Goal: Task Accomplishment & Management: Use online tool/utility

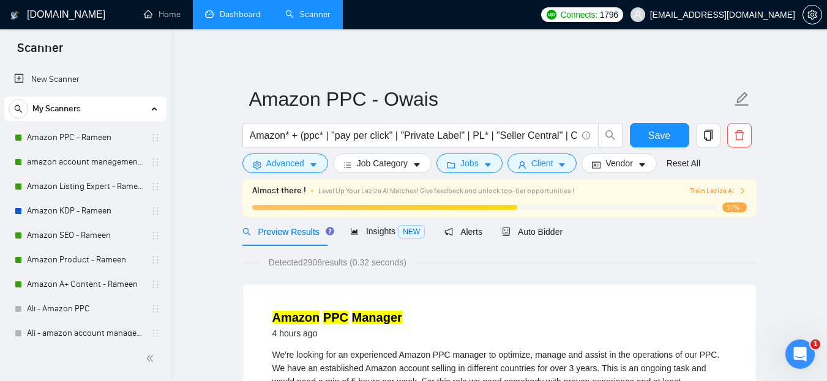
click at [231, 14] on link "Dashboard" at bounding box center [233, 14] width 56 height 10
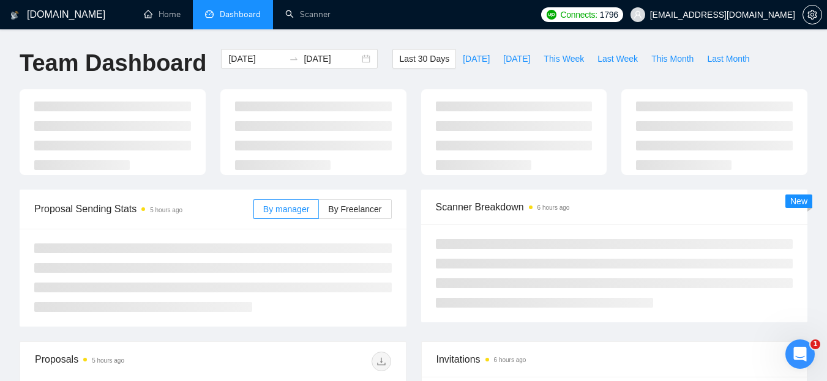
type input "[DATE]"
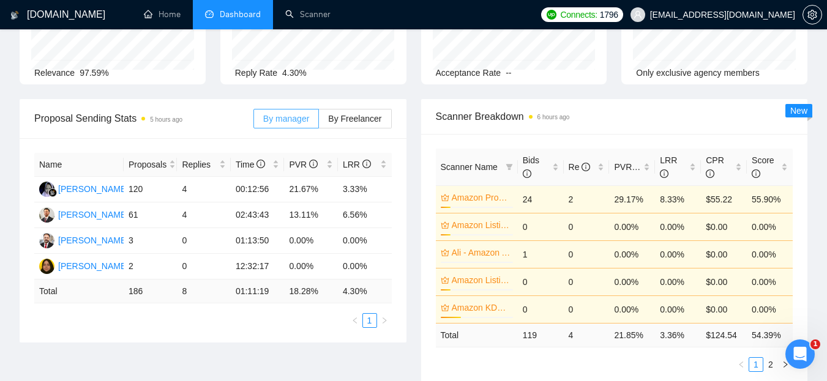
scroll to position [113, 0]
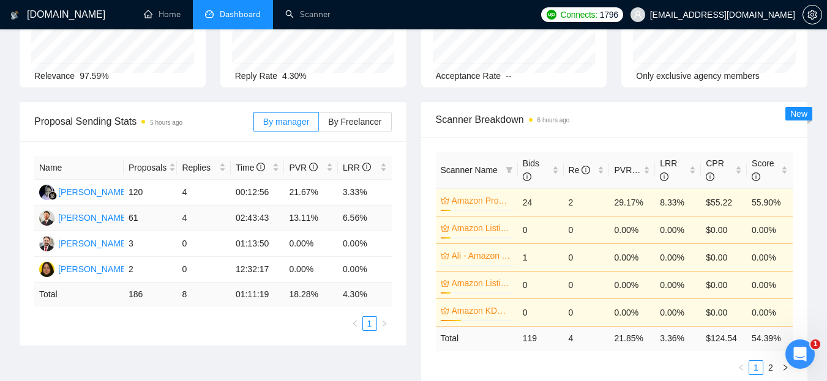
click at [182, 217] on td "4" at bounding box center [204, 219] width 54 height 26
drag, startPoint x: 178, startPoint y: 193, endPoint x: 206, endPoint y: 192, distance: 28.8
click at [206, 192] on td "4" at bounding box center [204, 193] width 54 height 26
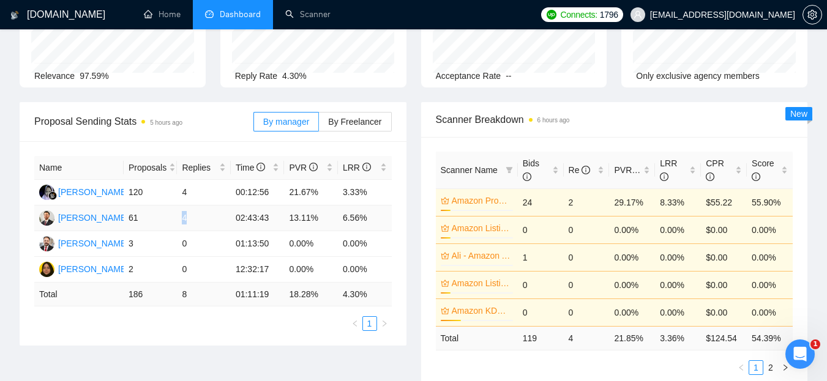
drag, startPoint x: 183, startPoint y: 220, endPoint x: 196, endPoint y: 220, distance: 12.9
click at [196, 220] on td "4" at bounding box center [204, 219] width 54 height 26
click at [347, 117] on span "By Freelancer" at bounding box center [354, 122] width 53 height 10
click at [319, 125] on input "By Freelancer" at bounding box center [319, 125] width 0 height 0
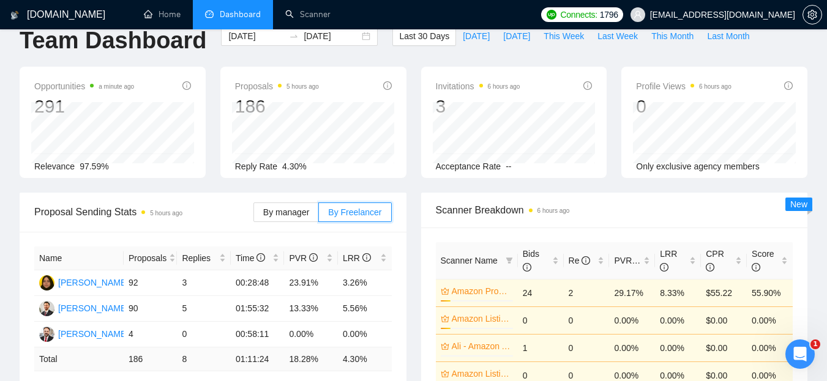
scroll to position [0, 0]
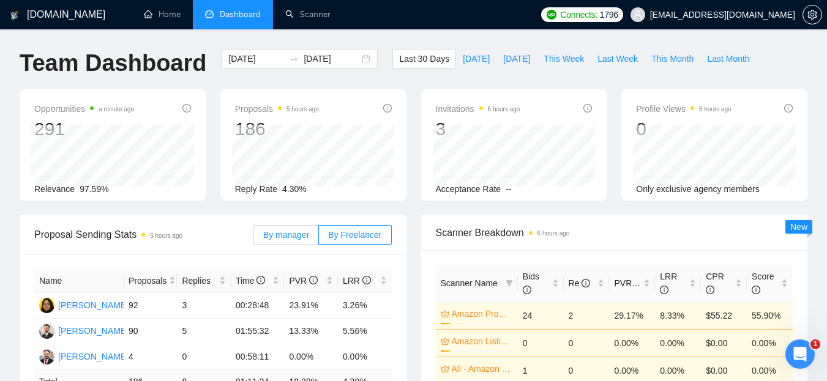
click at [286, 236] on span "By manager" at bounding box center [286, 235] width 46 height 10
click at [254, 238] on input "By manager" at bounding box center [254, 238] width 0 height 0
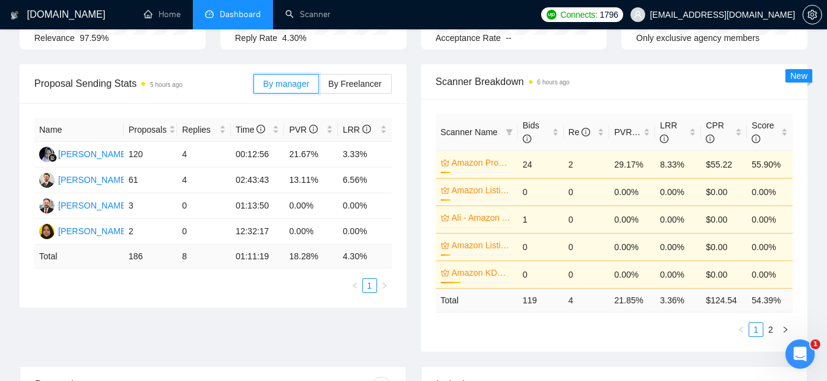
scroll to position [130, 0]
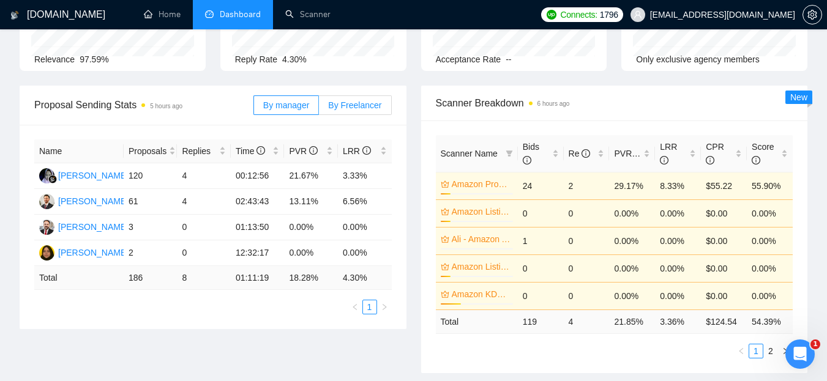
click at [363, 100] on span "By Freelancer" at bounding box center [354, 105] width 53 height 10
click at [319, 108] on input "By Freelancer" at bounding box center [319, 108] width 0 height 0
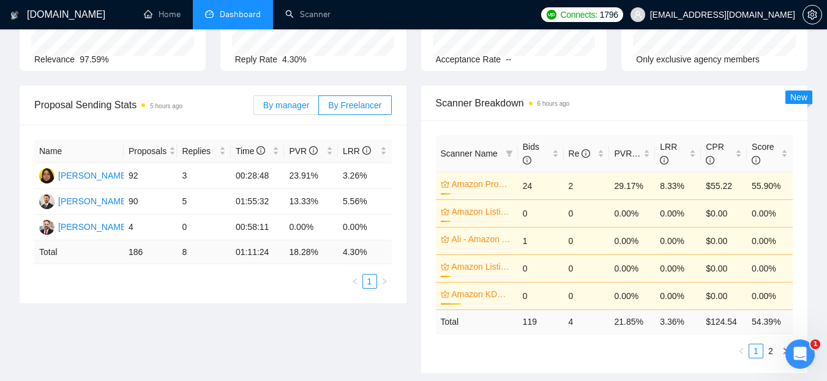
click at [294, 107] on span "By manager" at bounding box center [286, 105] width 46 height 10
click at [254, 108] on input "By manager" at bounding box center [254, 108] width 0 height 0
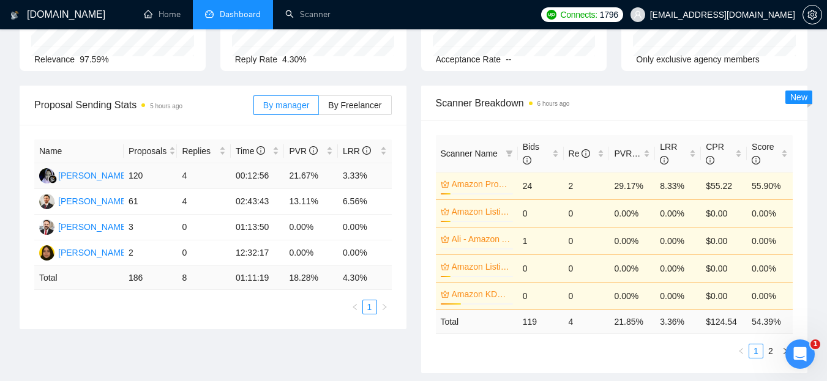
click at [138, 177] on td "120" at bounding box center [151, 176] width 54 height 26
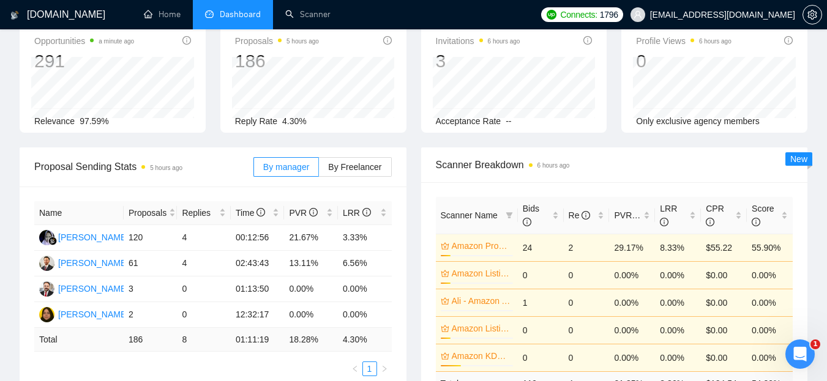
scroll to position [0, 0]
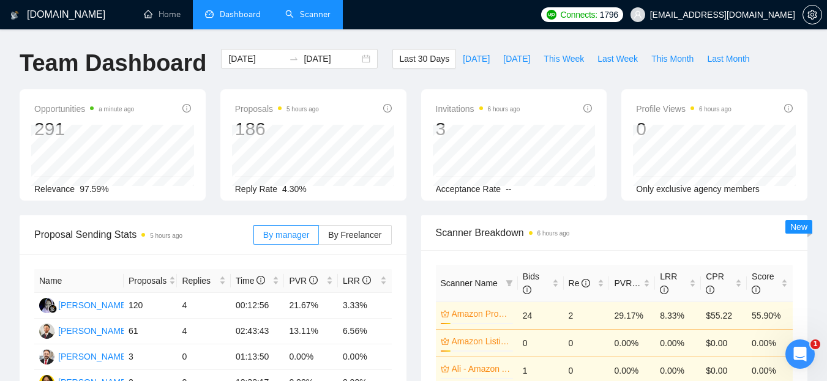
click at [309, 18] on link "Scanner" at bounding box center [307, 14] width 45 height 10
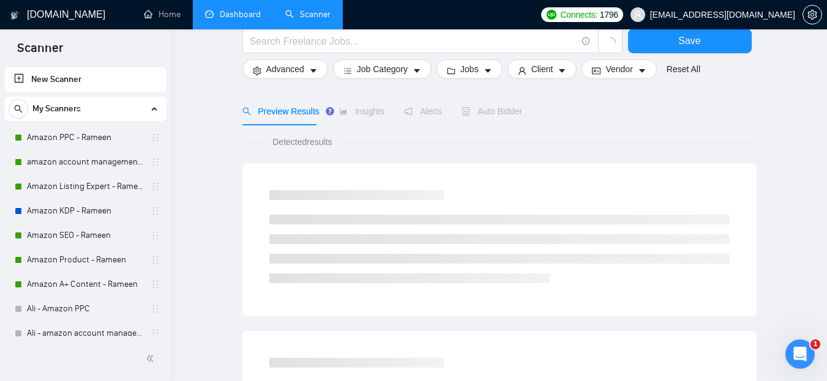
scroll to position [32, 0]
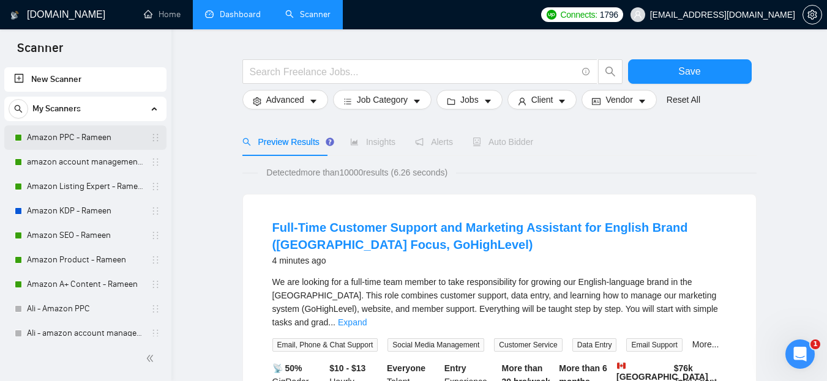
click at [62, 135] on link "Amazon PPC - Rameen" at bounding box center [85, 138] width 116 height 24
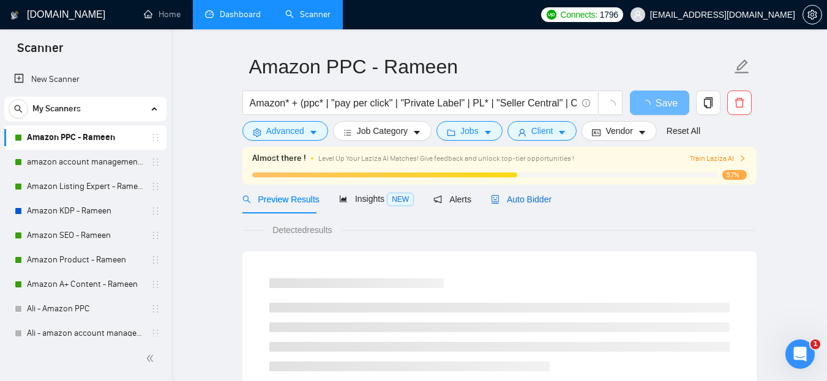
click at [531, 197] on span "Auto Bidder" at bounding box center [521, 200] width 61 height 10
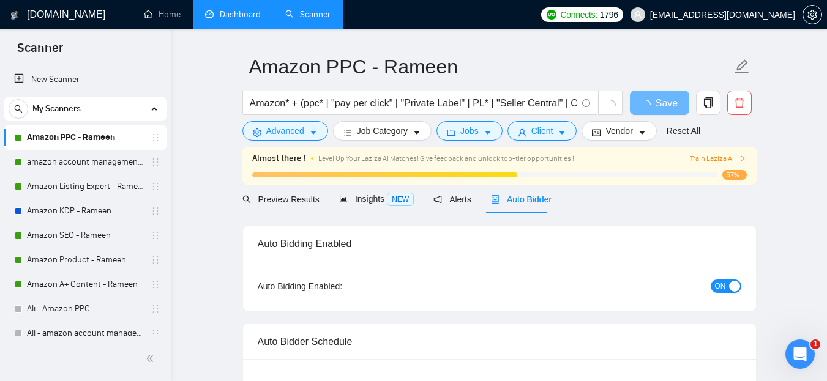
radio input "false"
radio input "true"
checkbox input "true"
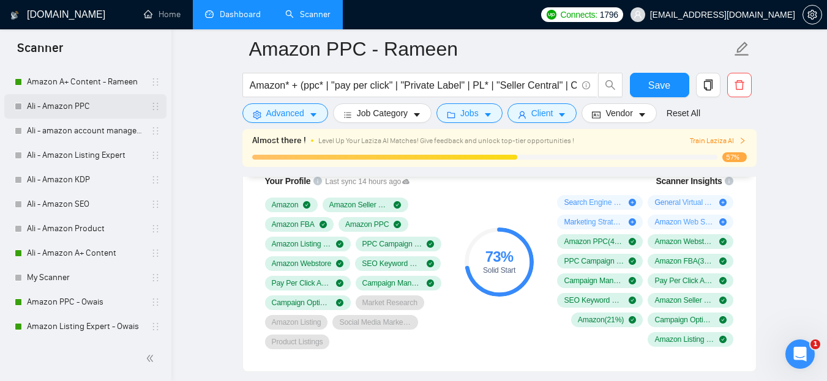
scroll to position [205, 0]
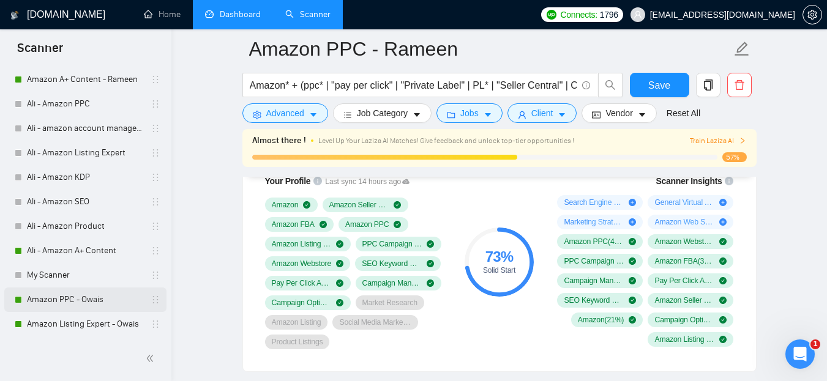
click at [70, 303] on link "Amazon PPC - Owais" at bounding box center [85, 300] width 116 height 24
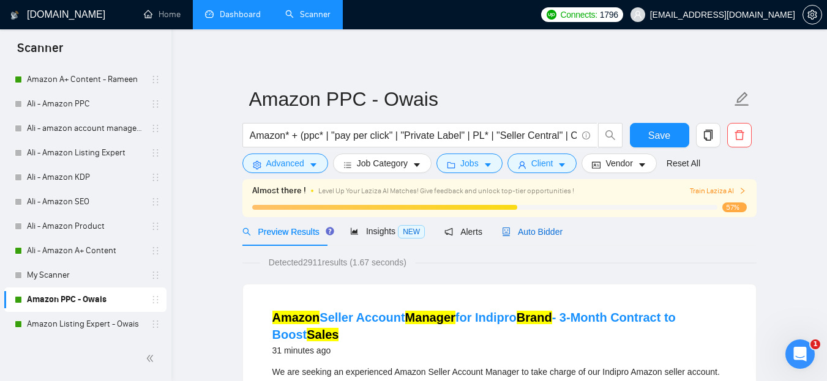
click at [531, 230] on span "Auto Bidder" at bounding box center [532, 232] width 61 height 10
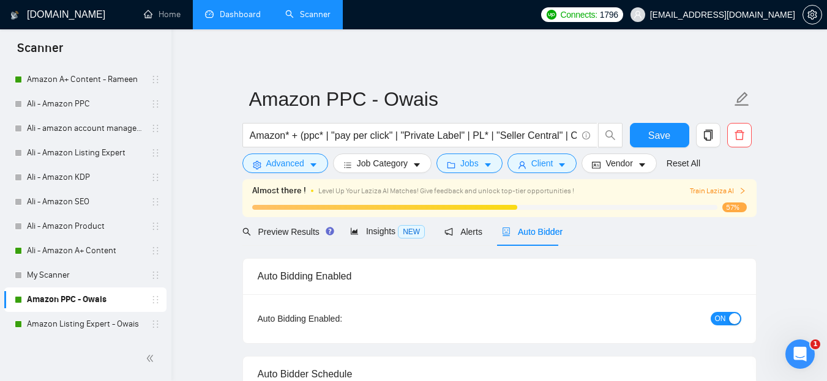
radio input "false"
radio input "true"
checkbox input "true"
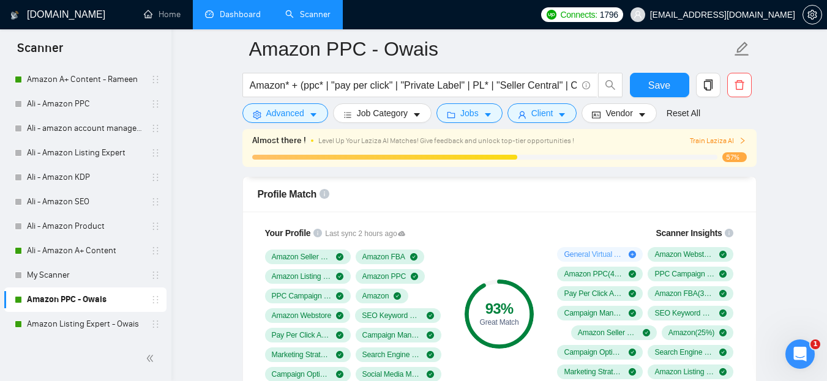
scroll to position [951, 0]
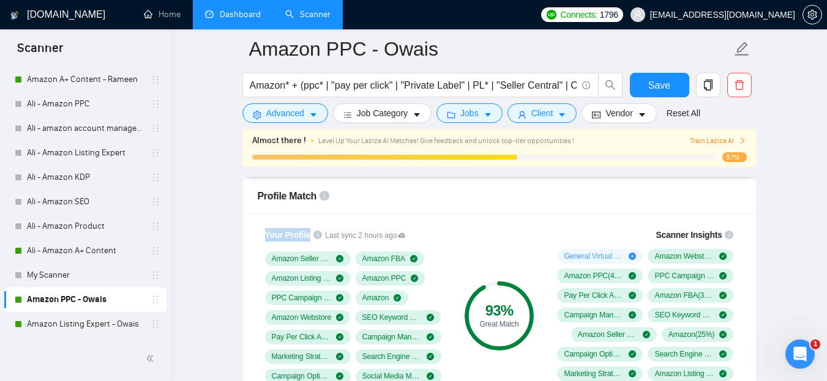
drag, startPoint x: 263, startPoint y: 232, endPoint x: 309, endPoint y: 233, distance: 45.9
click at [309, 233] on div "Your Profile Last sync 2 hours ago Amazon Seller Central Amazon FBA Amazon List…" at bounding box center [356, 316] width 196 height 190
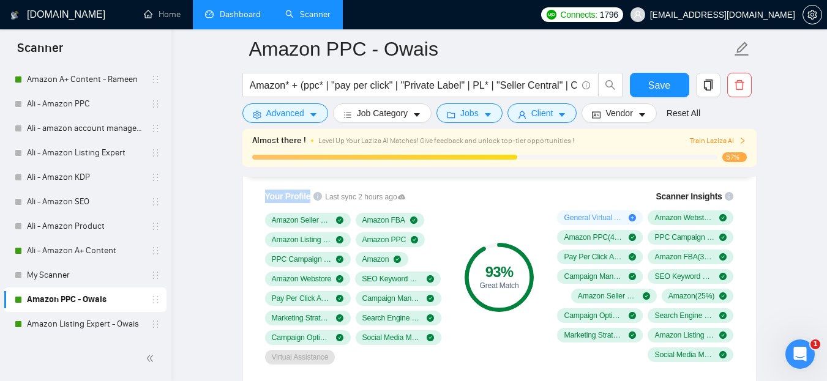
scroll to position [988, 0]
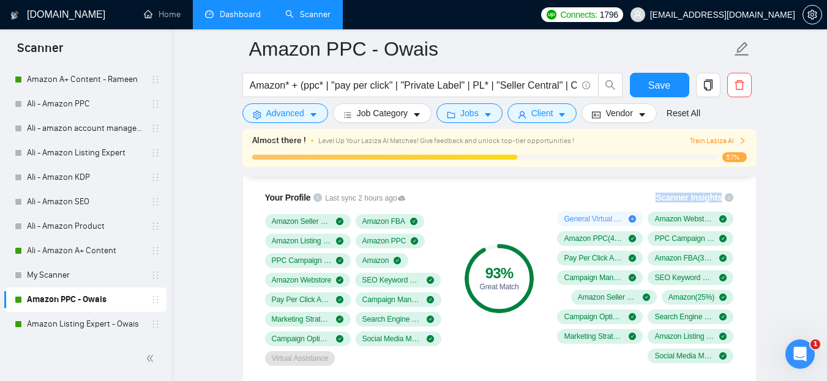
drag, startPoint x: 662, startPoint y: 197, endPoint x: 721, endPoint y: 198, distance: 59.4
click at [721, 198] on span "Scanner Insights" at bounding box center [689, 197] width 66 height 9
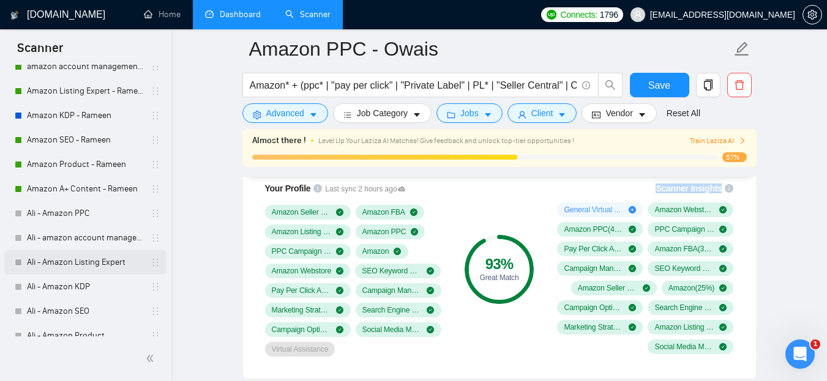
scroll to position [0, 0]
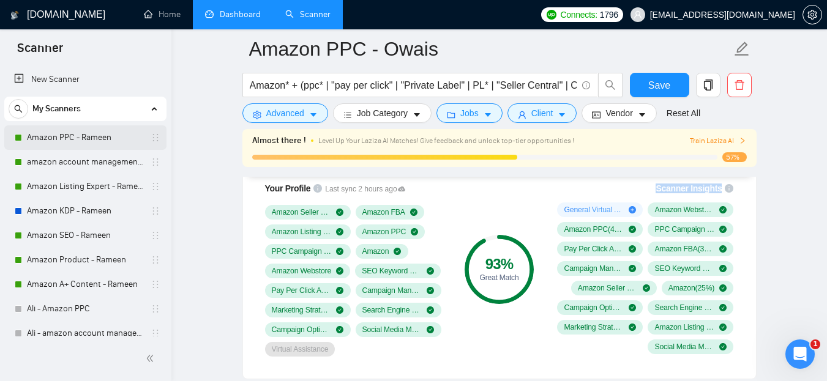
click at [90, 140] on link "Amazon PPC - Rameen" at bounding box center [85, 138] width 116 height 24
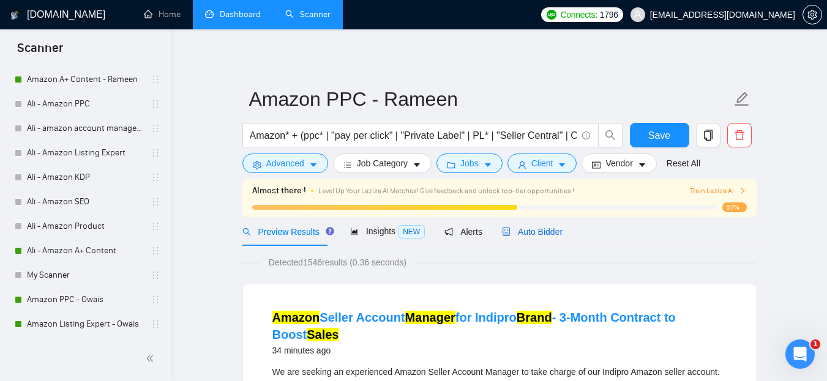
click at [523, 234] on span "Auto Bidder" at bounding box center [532, 232] width 61 height 10
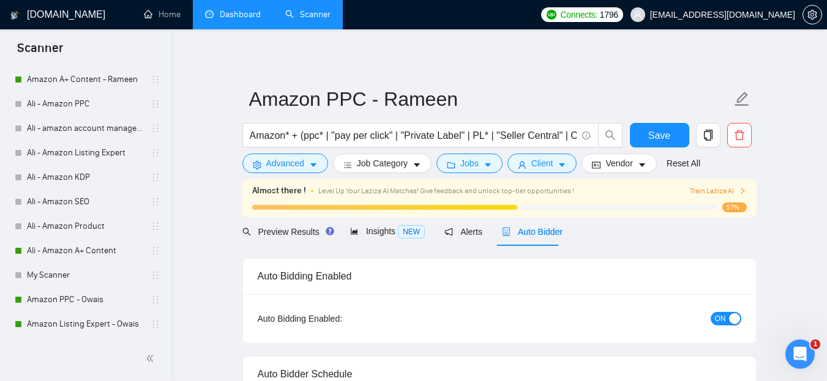
radio input "false"
radio input "true"
checkbox input "true"
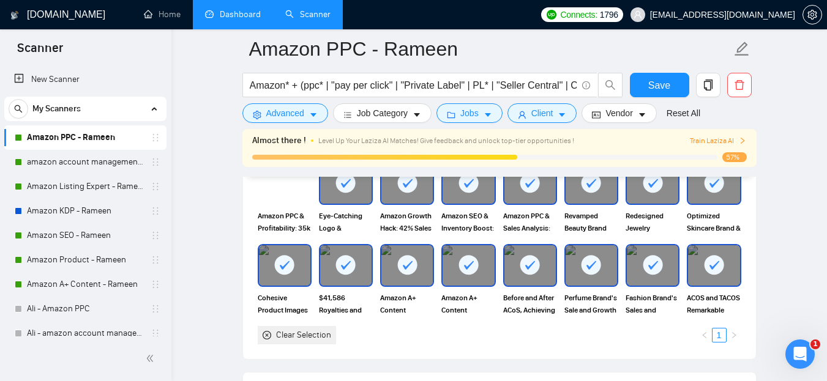
scroll to position [1320, 0]
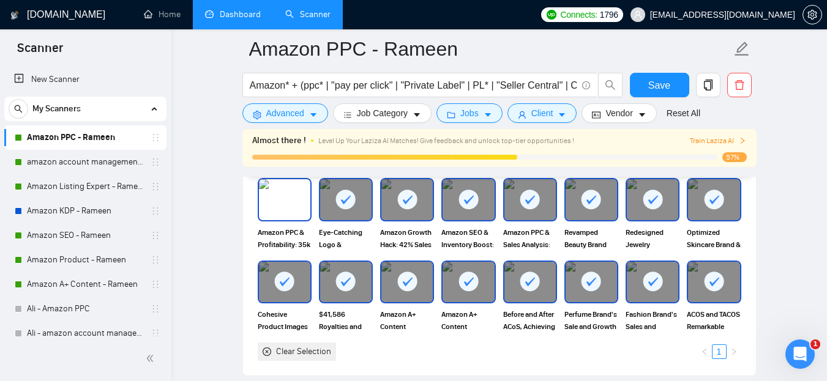
click at [280, 201] on img at bounding box center [284, 199] width 51 height 40
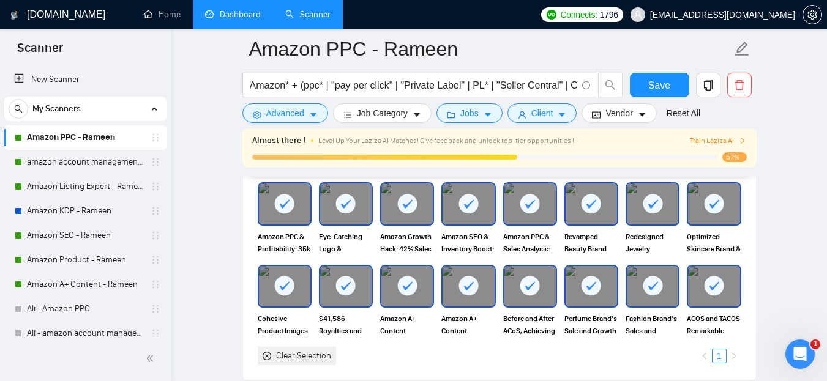
scroll to position [1298, 0]
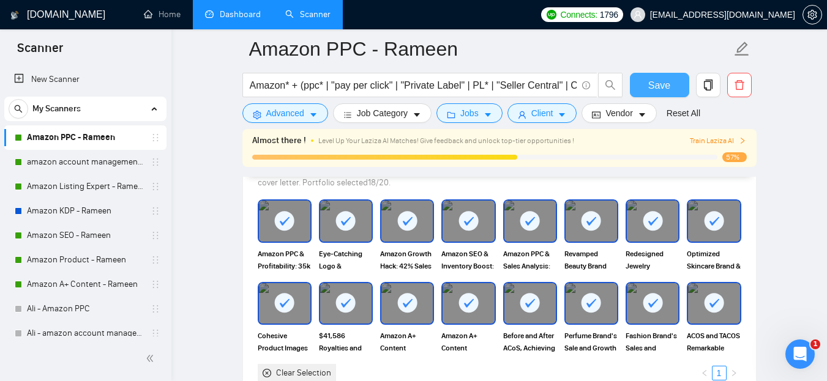
click at [641, 87] on button "Save" at bounding box center [659, 85] width 59 height 24
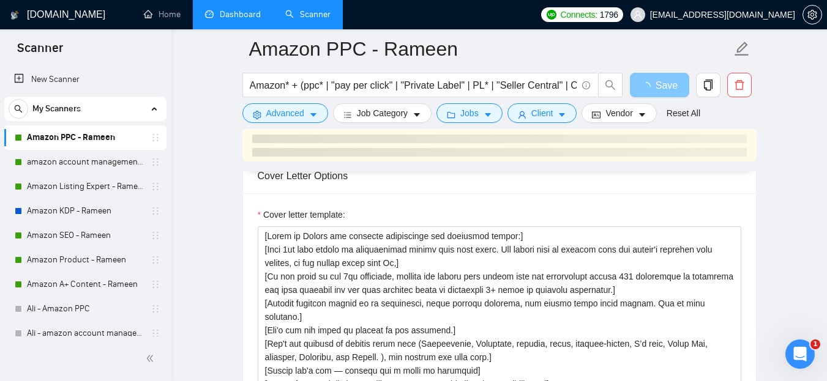
scroll to position [1520, 0]
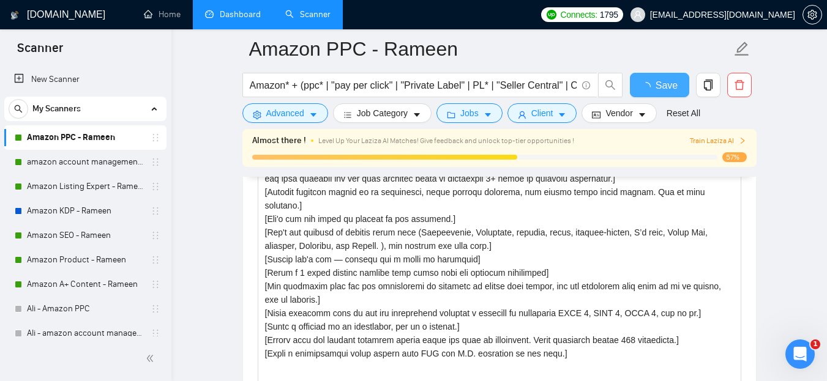
checkbox input "true"
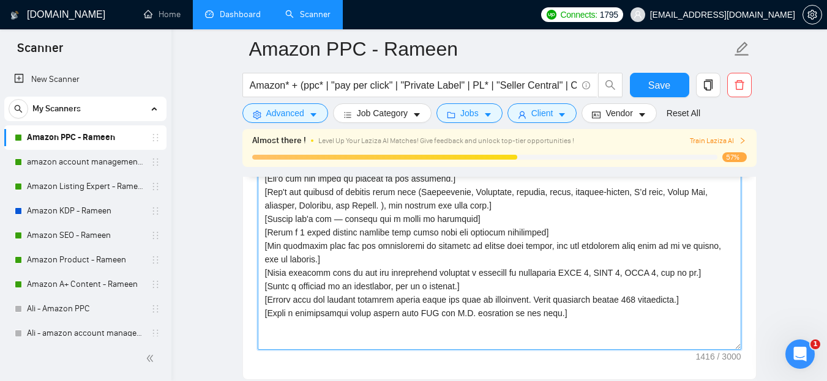
scroll to position [1706, 0]
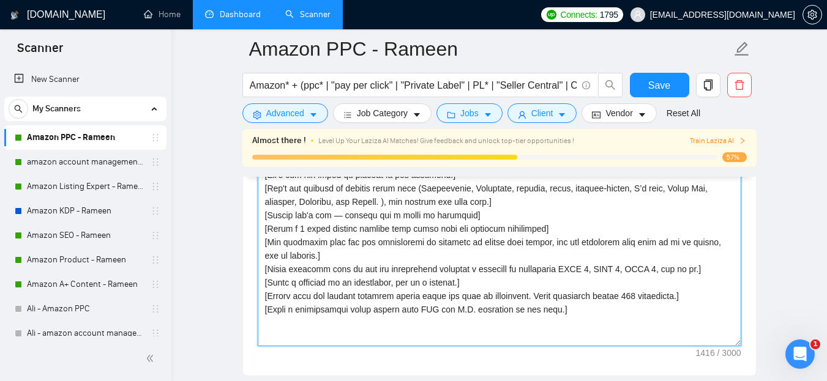
drag, startPoint x: 265, startPoint y: 200, endPoint x: 550, endPoint y: 307, distance: 304.6
click at [550, 307] on textarea "Cover letter template:" at bounding box center [500, 209] width 484 height 276
click at [544, 285] on textarea "Cover letter template:" at bounding box center [500, 209] width 484 height 276
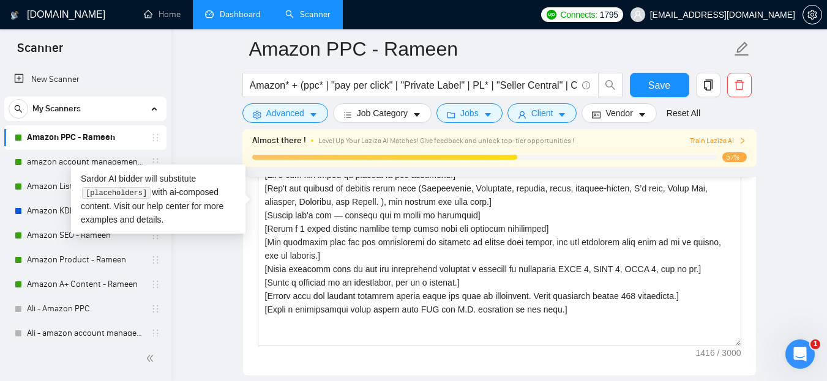
click at [768, 247] on main "Amazon PPC - Rameen Amazon* + (ppc* | "pay per click" | "Private Label" | PL* |…" at bounding box center [499, 317] width 617 height 3948
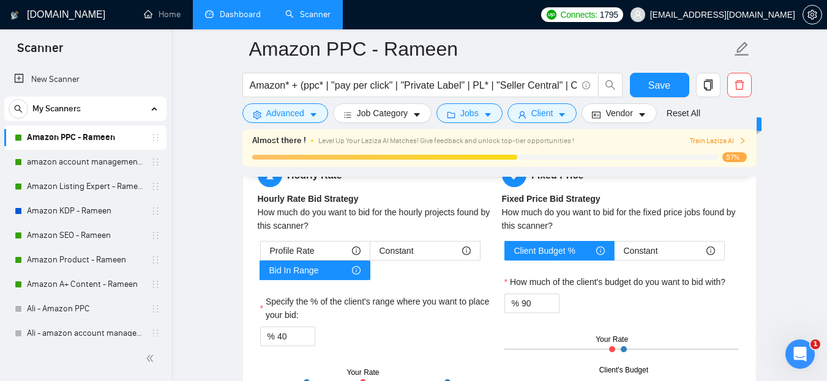
scroll to position [2155, 0]
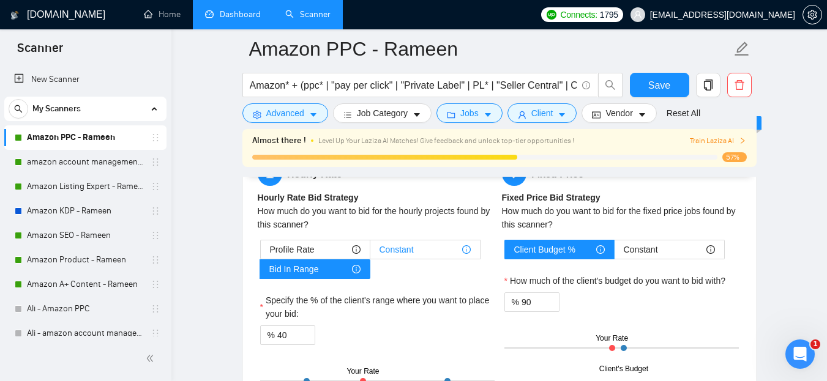
click at [434, 255] on div "Constant" at bounding box center [425, 250] width 91 height 18
click at [370, 253] on input "Constant" at bounding box center [370, 253] width 0 height 0
type input "50"
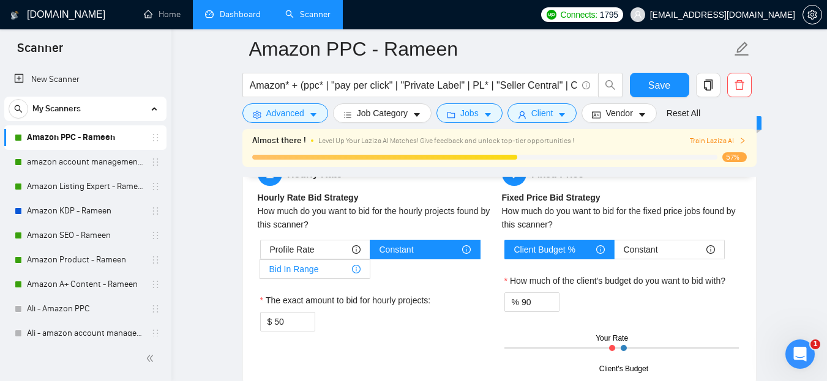
click at [320, 268] on div "Bid In Range" at bounding box center [314, 269] width 91 height 18
click at [260, 272] on input "Bid In Range" at bounding box center [260, 272] width 0 height 0
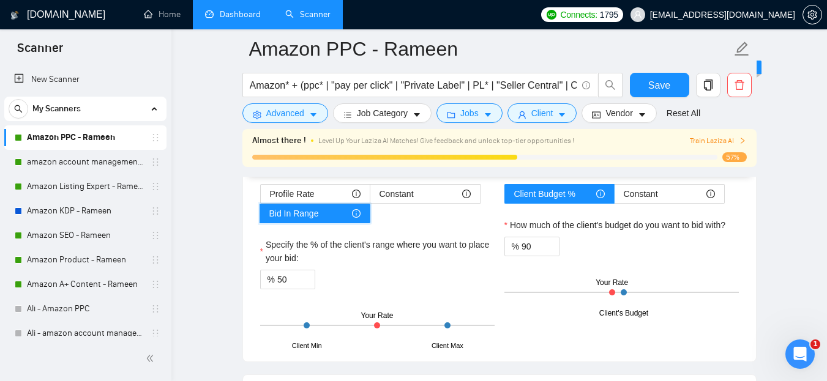
scroll to position [2209, 0]
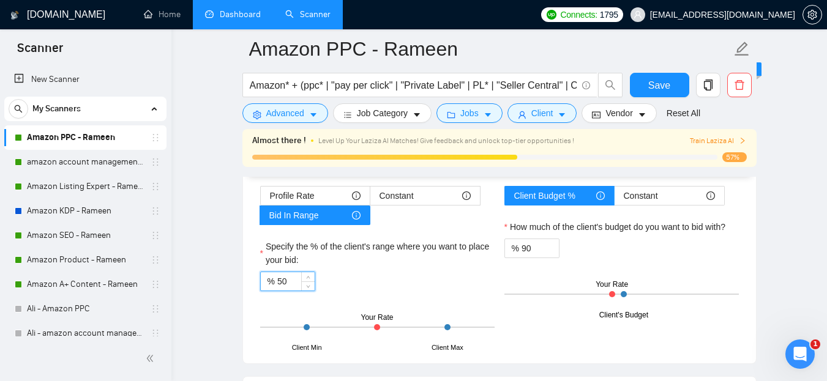
click at [285, 285] on input "50" at bounding box center [295, 281] width 37 height 18
click at [381, 280] on div "% 50" at bounding box center [377, 282] width 235 height 20
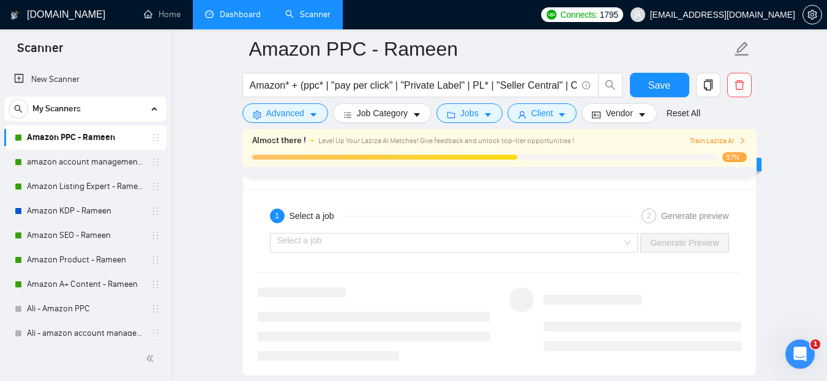
scroll to position [2605, 0]
click at [412, 239] on input "search" at bounding box center [449, 242] width 345 height 18
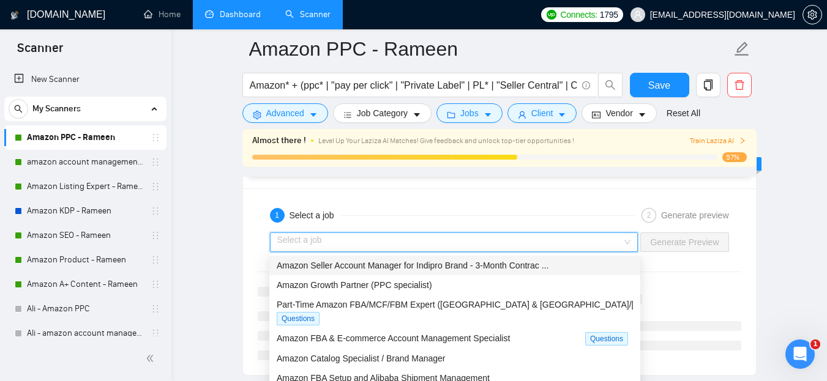
click at [368, 268] on span "Amazon Seller Account Manager for Indipro Brand - 3-Month Contrac ..." at bounding box center [413, 266] width 272 height 10
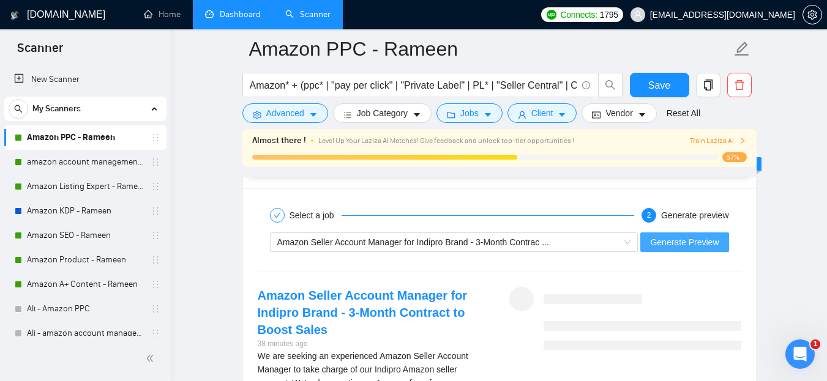
click at [704, 243] on span "Generate Preview" at bounding box center [684, 242] width 69 height 13
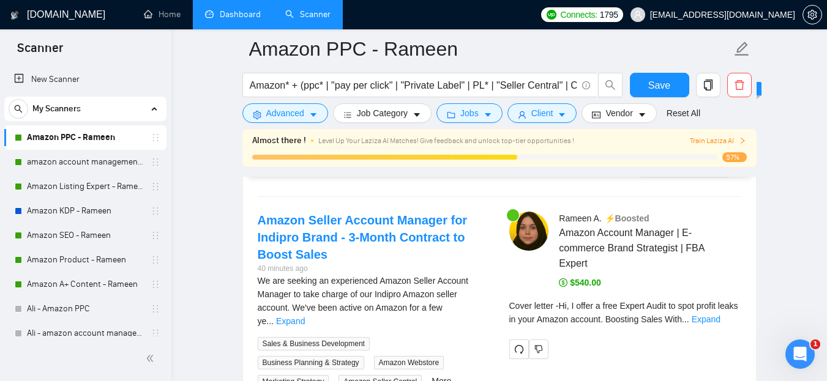
scroll to position [2679, 0]
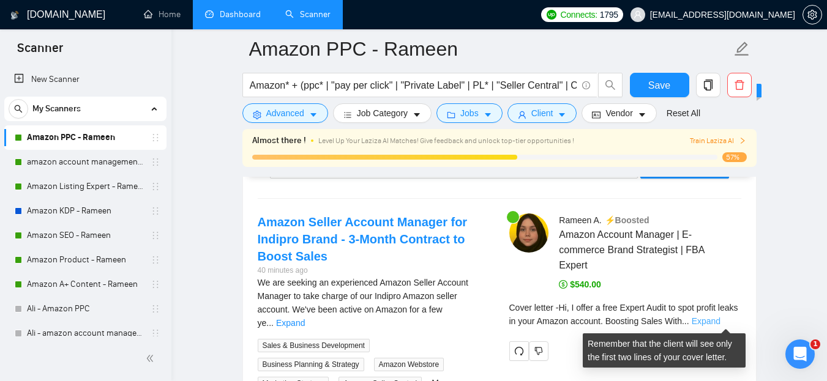
click at [721, 325] on link "Expand" at bounding box center [706, 322] width 29 height 10
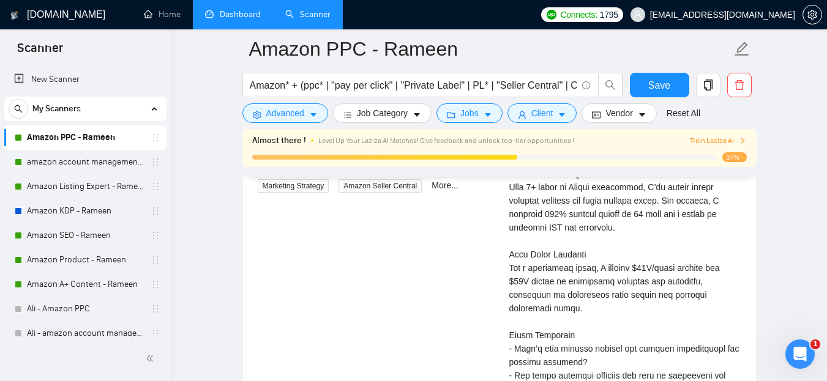
scroll to position [2853, 0]
